Goal: Information Seeking & Learning: Find specific page/section

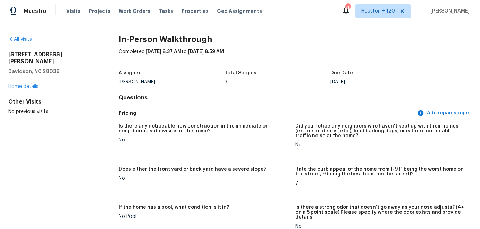
scroll to position [152, 0]
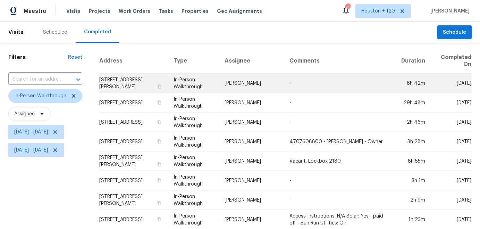
click at [147, 79] on td "[STREET_ADDRESS][PERSON_NAME]" at bounding box center [133, 83] width 69 height 19
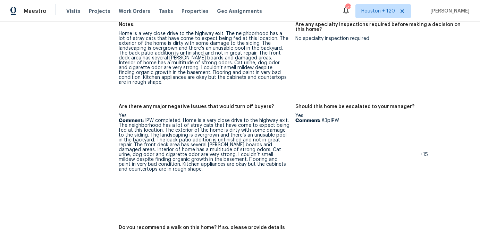
scroll to position [1810, 0]
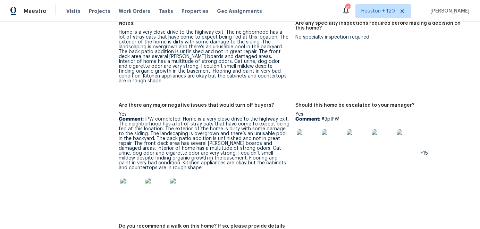
click at [132, 178] on img at bounding box center [131, 189] width 22 height 22
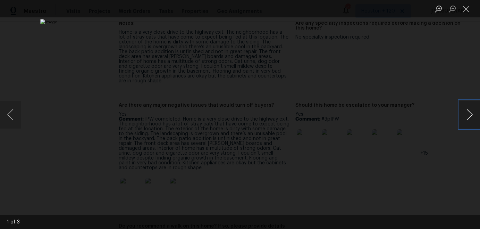
click at [471, 113] on button "Next image" at bounding box center [469, 115] width 21 height 28
click at [470, 113] on button "Next image" at bounding box center [469, 115] width 21 height 28
click at [467, 12] on button "Close lightbox" at bounding box center [466, 9] width 14 height 12
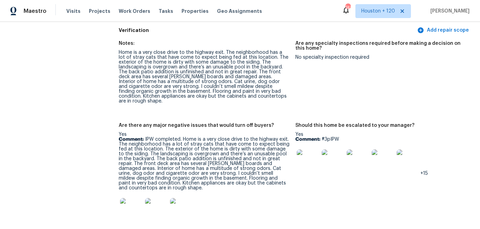
scroll to position [1788, 0]
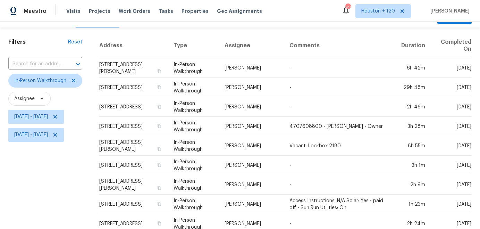
scroll to position [10, 0]
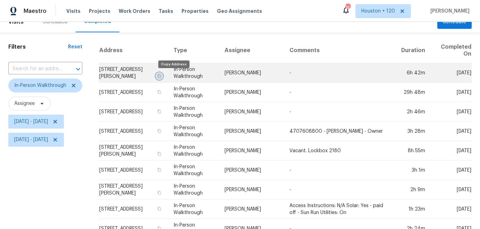
click at [161, 77] on icon "button" at bounding box center [159, 76] width 4 height 4
click at [148, 70] on td "[STREET_ADDRESS][PERSON_NAME]" at bounding box center [133, 72] width 69 height 19
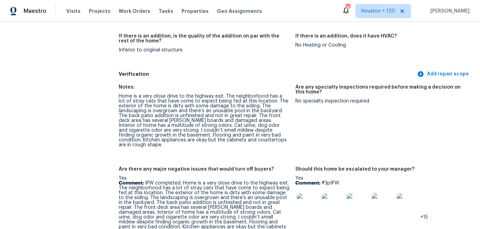
scroll to position [1762, 0]
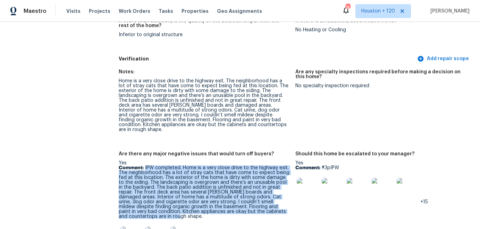
drag, startPoint x: 145, startPoint y: 149, endPoint x: 292, endPoint y: 192, distance: 152.8
click at [292, 192] on figure "Are there any major negative issues that would turn off buyers? Yes Comment: IP…" at bounding box center [207, 207] width 176 height 112
copy p "IPW completed. Home is a very close drive to the highway exit. The neighborhood…"
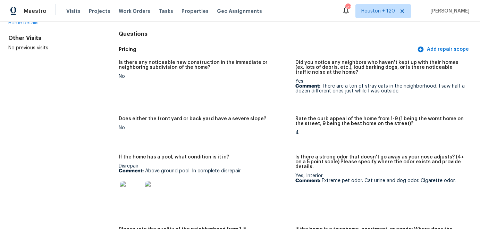
scroll to position [0, 0]
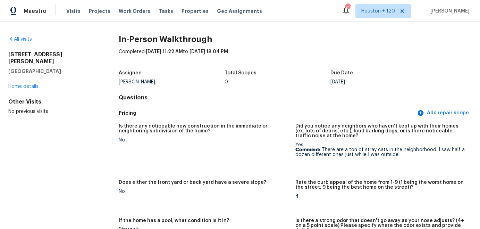
drag, startPoint x: 118, startPoint y: 82, endPoint x: 159, endPoint y: 83, distance: 40.9
click at [159, 83] on div "[PERSON_NAME]" at bounding box center [172, 81] width 106 height 5
copy div "[PERSON_NAME]"
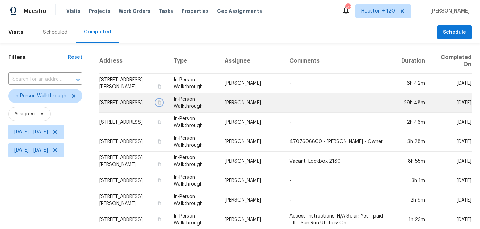
click at [161, 104] on icon "button" at bounding box center [158, 102] width 3 height 4
click at [138, 99] on td "[STREET_ADDRESS]" at bounding box center [133, 102] width 69 height 19
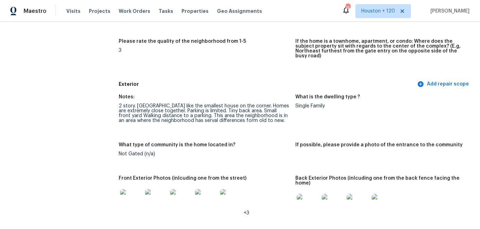
scroll to position [214, 0]
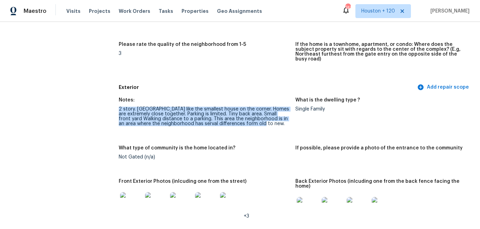
drag, startPoint x: 119, startPoint y: 99, endPoint x: 284, endPoint y: 115, distance: 165.2
click at [284, 115] on div "2 story. HOA Looks like the smallest house on the corner. Homes are extremely c…" at bounding box center [204, 115] width 171 height 19
copy div "2 story. HOA Looks like the smallest house on the corner. Homes are extremely c…"
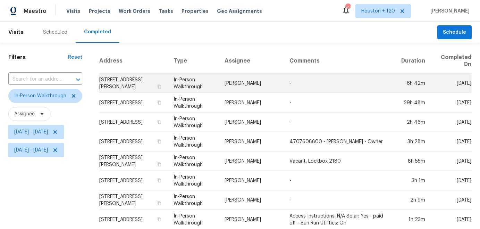
click at [151, 83] on td "[STREET_ADDRESS][PERSON_NAME]" at bounding box center [133, 83] width 69 height 19
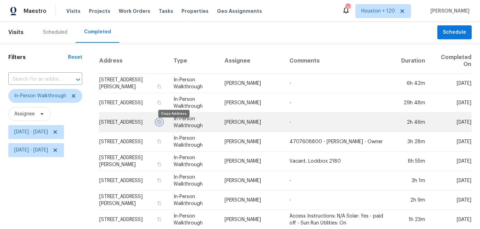
click at [161, 124] on icon "button" at bounding box center [159, 122] width 4 height 4
click at [147, 119] on td "[STREET_ADDRESS]" at bounding box center [133, 121] width 69 height 19
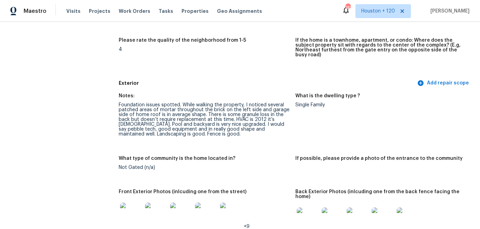
scroll to position [236, 0]
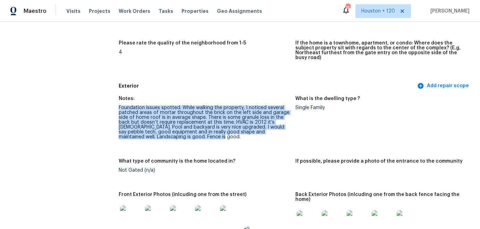
drag, startPoint x: 119, startPoint y: 102, endPoint x: 242, endPoint y: 133, distance: 126.5
click at [242, 133] on div "Foundation issues spotted. While walking the property, I noticed several patche…" at bounding box center [204, 122] width 171 height 34
copy div "Foundation issues spotted. While walking the property, I noticed several patche…"
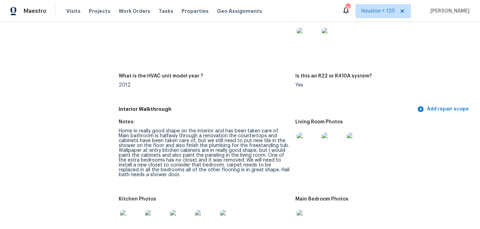
scroll to position [857, 0]
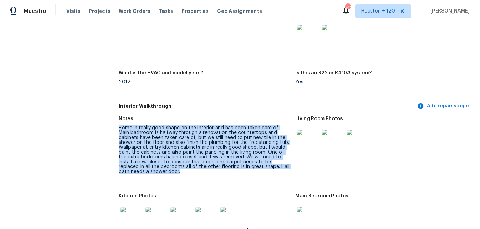
drag, startPoint x: 119, startPoint y: 119, endPoint x: 154, endPoint y: 161, distance: 54.7
click at [154, 161] on div "Home in really good shape on the interior and has been taken care of. Main bath…" at bounding box center [204, 149] width 171 height 49
copy div "Home in really good shape on the interior and has been taken care of. Main bath…"
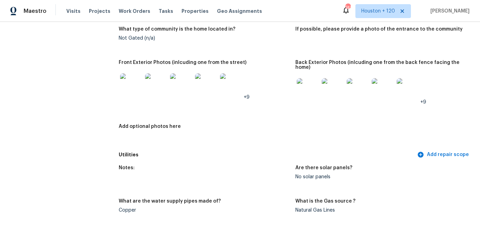
scroll to position [0, 0]
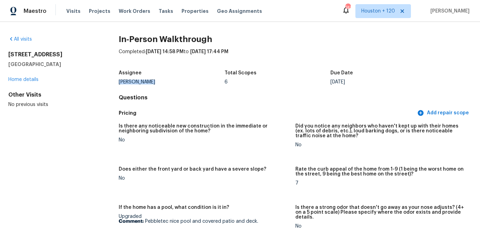
drag, startPoint x: 118, startPoint y: 83, endPoint x: 158, endPoint y: 83, distance: 39.9
copy div "[PERSON_NAME]"
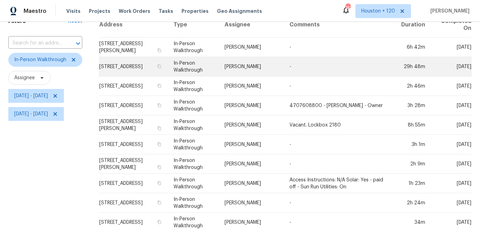
scroll to position [37, 0]
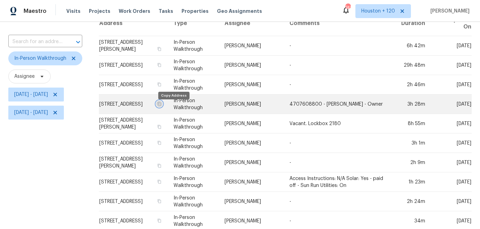
click at [161, 106] on icon "button" at bounding box center [159, 104] width 4 height 4
click at [147, 100] on td "[STREET_ADDRESS]" at bounding box center [133, 103] width 69 height 19
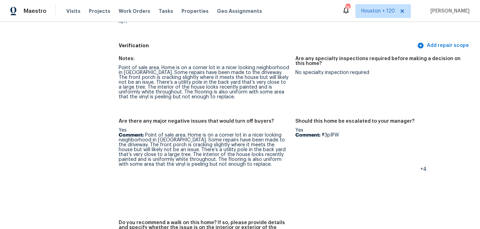
scroll to position [1555, 0]
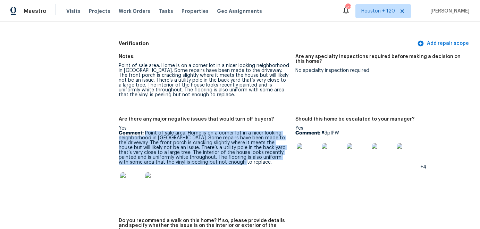
drag, startPoint x: 145, startPoint y: 113, endPoint x: 204, endPoint y: 142, distance: 65.0
click at [204, 142] on p "Comment: Point of sale area. Home is on a corner lot in a nicer looking neighbo…" at bounding box center [204, 147] width 171 height 34
copy p "Point of sale area. Home is on a corner lot in a nicer looking neighborhood in …"
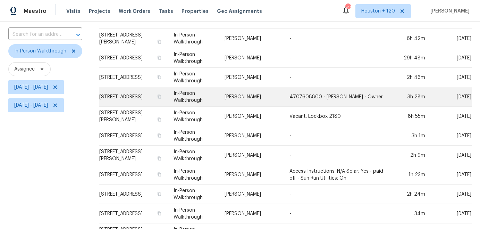
scroll to position [47, 0]
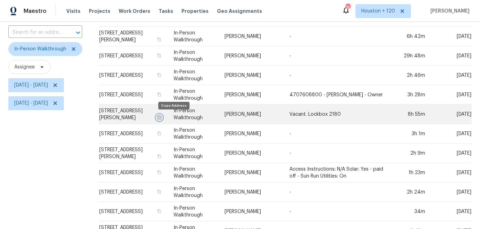
click at [161, 118] on icon "button" at bounding box center [159, 117] width 4 height 4
click at [147, 110] on td "[STREET_ADDRESS][PERSON_NAME]" at bounding box center [133, 113] width 69 height 19
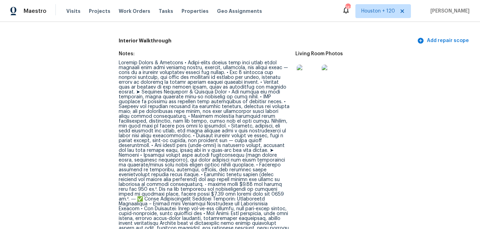
scroll to position [978, 0]
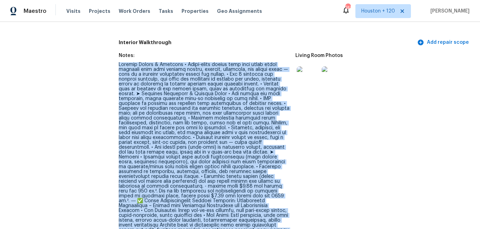
drag, startPoint x: 119, startPoint y: 44, endPoint x: 270, endPoint y: 218, distance: 229.9
click at [270, 219] on figure "Notes:" at bounding box center [207, 150] width 176 height 195
copy div "General Layout & Features • Split-level layout with main entry floor offering o…"
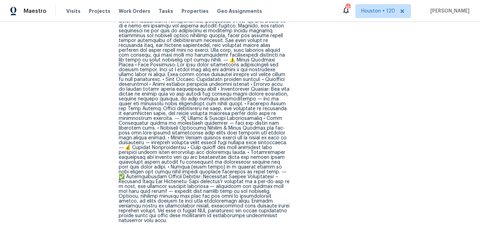
scroll to position [319, 0]
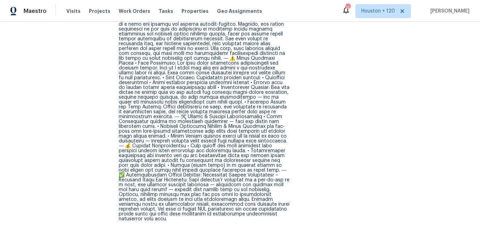
click at [167, 90] on div at bounding box center [204, 107] width 171 height 228
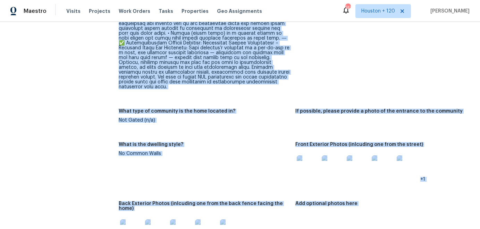
scroll to position [483, 0]
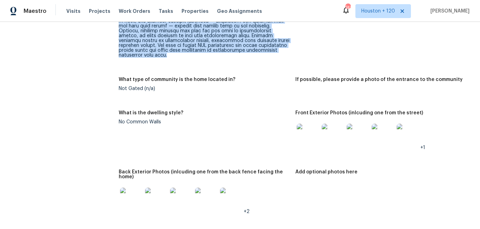
drag, startPoint x: 118, startPoint y: 38, endPoint x: 278, endPoint y: 56, distance: 160.5
click at [278, 56] on div "Notes: What is the dwelling type ? Single Family What type of community is the …" at bounding box center [295, 22] width 353 height 413
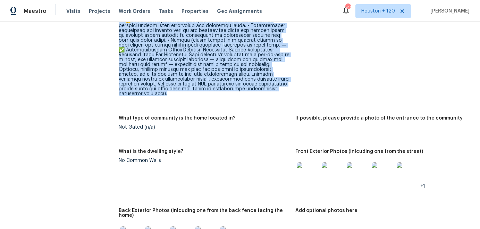
scroll to position [442, 0]
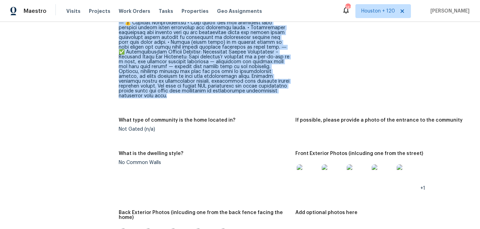
copy div "Property Address: 2536 Lancewood Ln, Lithonia, GA 30058 Built: 1997 | Sq Ft: 1,…"
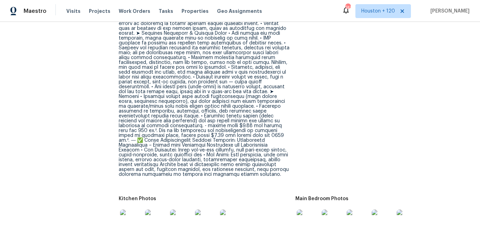
scroll to position [1109, 0]
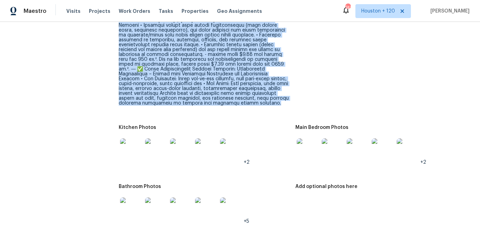
drag, startPoint x: 119, startPoint y: 62, endPoint x: 280, endPoint y: 80, distance: 162.0
click at [280, 80] on div at bounding box center [204, 18] width 171 height 175
copy div "General Layout & Features • Split-level layout with main entry floor offering o…"
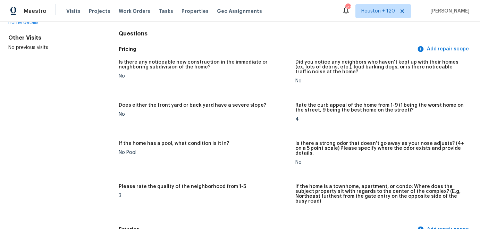
scroll to position [0, 0]
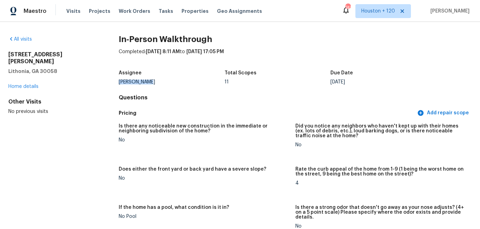
drag, startPoint x: 119, startPoint y: 81, endPoint x: 154, endPoint y: 83, distance: 35.4
click at [154, 83] on div "[PERSON_NAME]" at bounding box center [172, 81] width 106 height 5
copy div "[PERSON_NAME]"
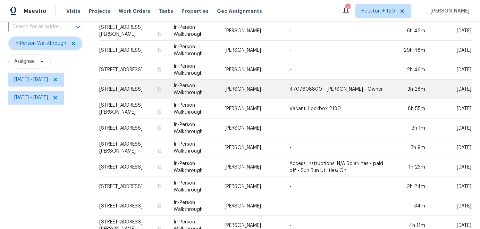
scroll to position [54, 0]
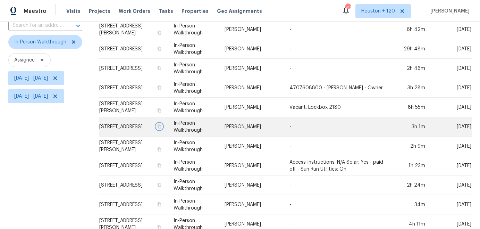
click at [161, 128] on icon "button" at bounding box center [159, 126] width 4 height 4
click at [140, 123] on td "[STREET_ADDRESS]" at bounding box center [133, 126] width 69 height 19
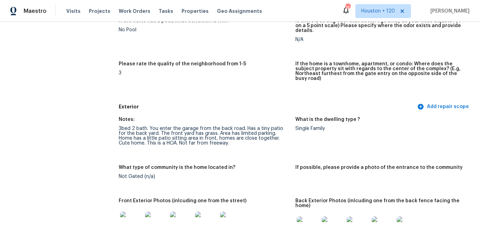
scroll to position [204, 0]
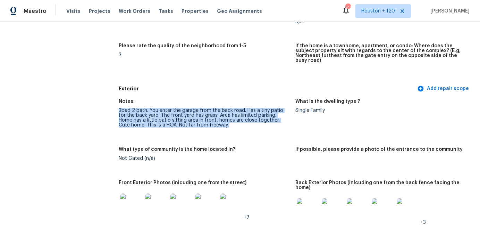
drag, startPoint x: 118, startPoint y: 100, endPoint x: 222, endPoint y: 115, distance: 104.5
copy div "3bed 2 bath. You enter the garage from the back road. Has a tiny patio for the …"
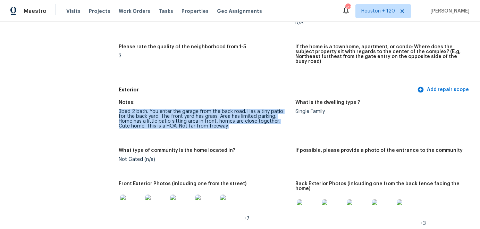
scroll to position [0, 0]
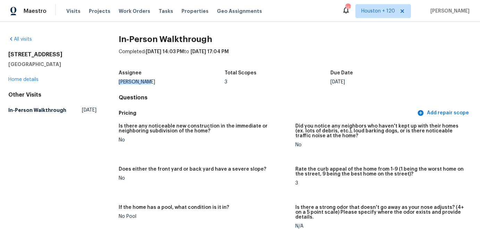
drag, startPoint x: 117, startPoint y: 82, endPoint x: 140, endPoint y: 84, distance: 23.3
copy div "[PERSON_NAME]"
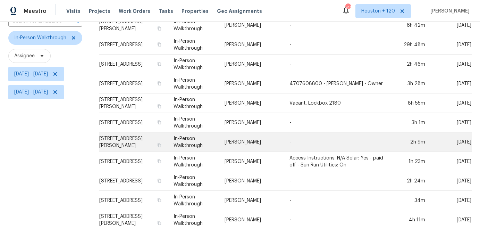
scroll to position [71, 0]
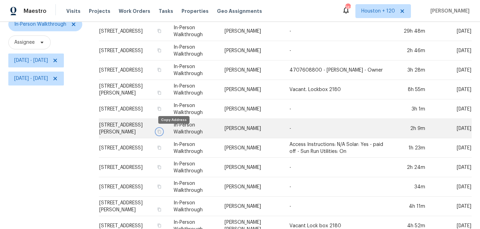
click at [161, 129] on icon "button" at bounding box center [158, 131] width 3 height 4
click at [148, 125] on td "[STREET_ADDRESS][PERSON_NAME]" at bounding box center [133, 128] width 69 height 19
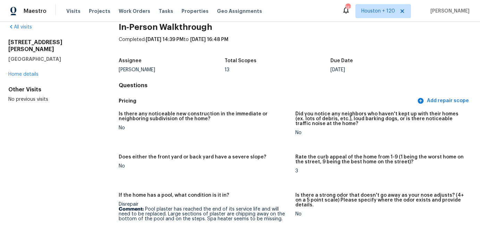
scroll to position [11, 0]
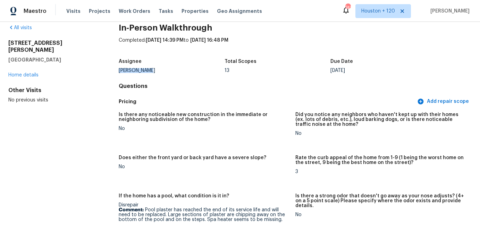
drag, startPoint x: 117, startPoint y: 71, endPoint x: 148, endPoint y: 74, distance: 32.0
copy div "[PERSON_NAME]"
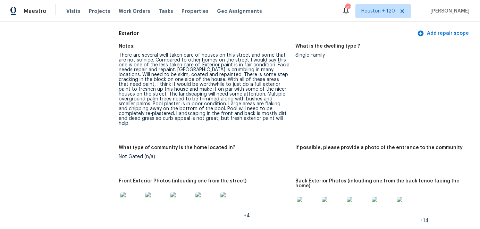
scroll to position [300, 0]
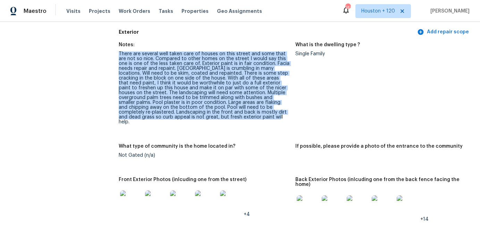
drag, startPoint x: 119, startPoint y: 49, endPoint x: 213, endPoint y: 110, distance: 112.1
click at [213, 110] on div "There are several well taken care of houses on this street and some that are no…" at bounding box center [204, 87] width 171 height 73
copy div "There are several well taken care of houses on this street and some that are no…"
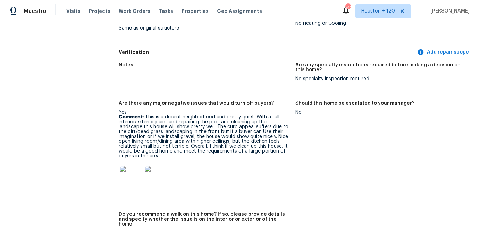
scroll to position [1814, 0]
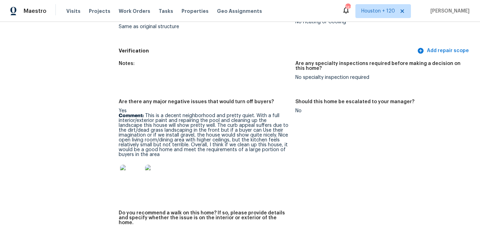
click at [179, 113] on p "Comment: This is a decent neighborhood and pretty quiet. With a full interior/e…" at bounding box center [204, 135] width 171 height 44
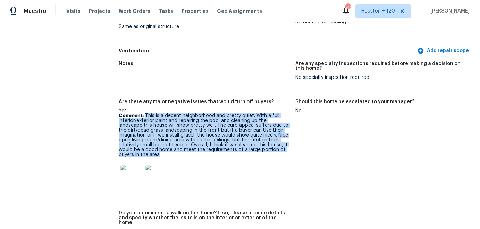
drag, startPoint x: 146, startPoint y: 96, endPoint x: 201, endPoint y: 136, distance: 68.0
click at [200, 136] on p "Comment: This is a decent neighborhood and pretty quiet. With a full interior/e…" at bounding box center [204, 135] width 171 height 44
copy p "This is a decent neighborhood and pretty quiet. With a full interior/exterior p…"
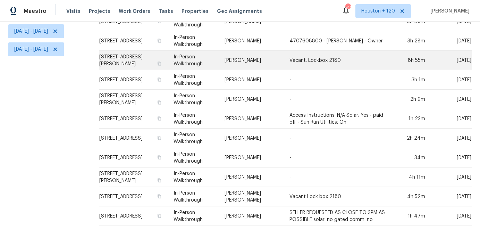
scroll to position [103, 0]
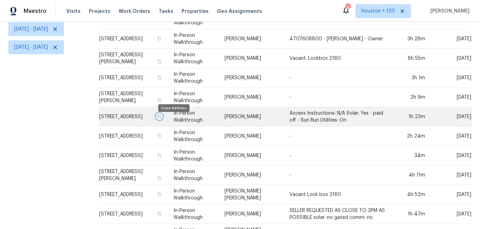
click at [161, 118] on icon "button" at bounding box center [158, 116] width 3 height 4
click at [149, 114] on td "[STREET_ADDRESS]" at bounding box center [133, 116] width 69 height 19
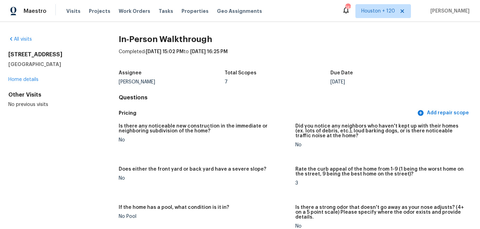
drag, startPoint x: 118, startPoint y: 82, endPoint x: 155, endPoint y: 82, distance: 36.8
copy div "[PERSON_NAME]"
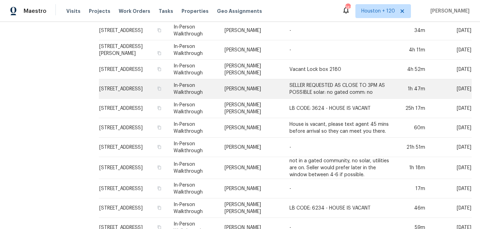
scroll to position [254, 0]
